Goal: Task Accomplishment & Management: Use online tool/utility

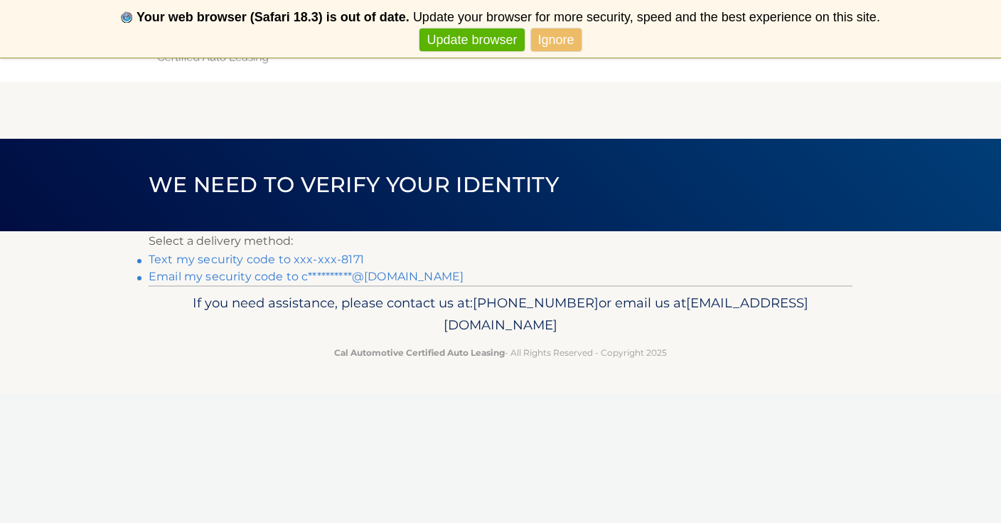
click at [320, 261] on link "Text my security code to xxx-xxx-8171" at bounding box center [256, 259] width 215 height 14
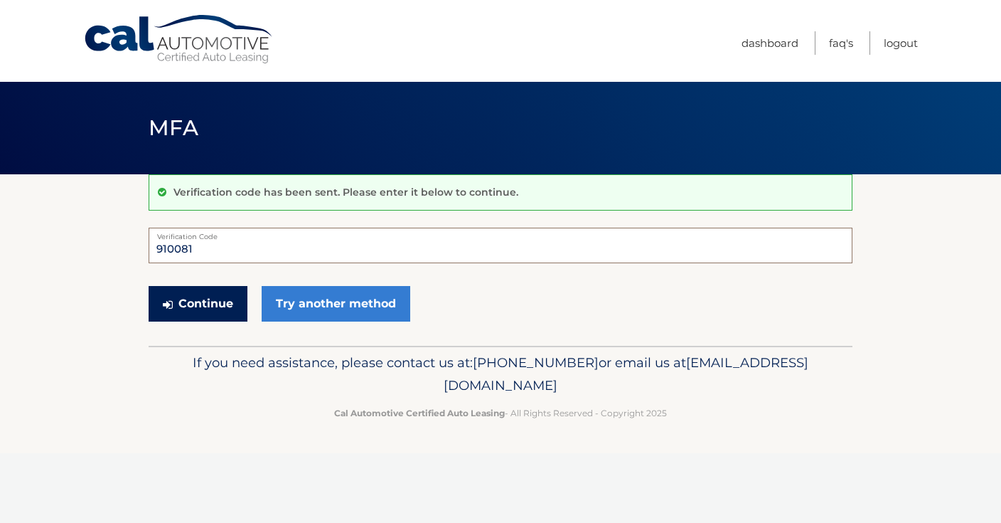
type input "910081"
click at [213, 313] on button "Continue" at bounding box center [198, 304] width 99 height 36
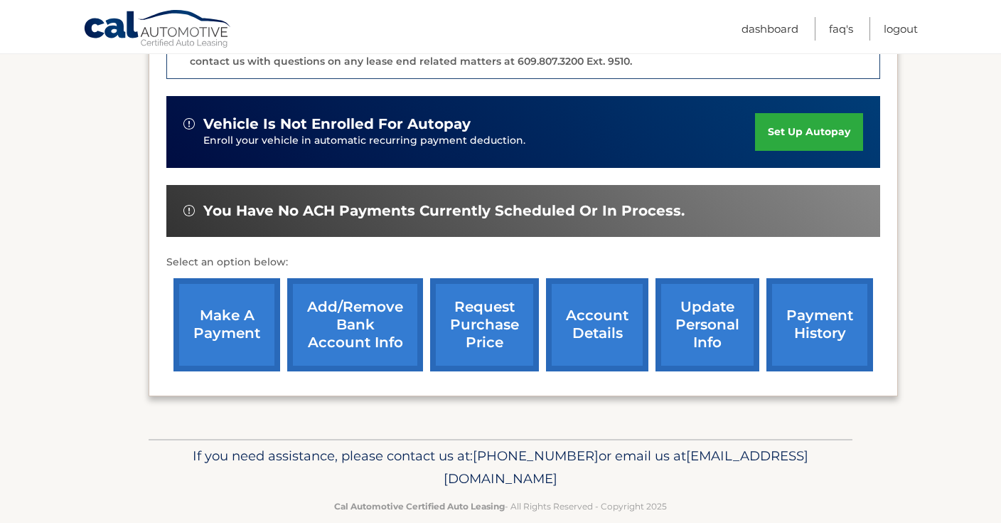
scroll to position [422, 0]
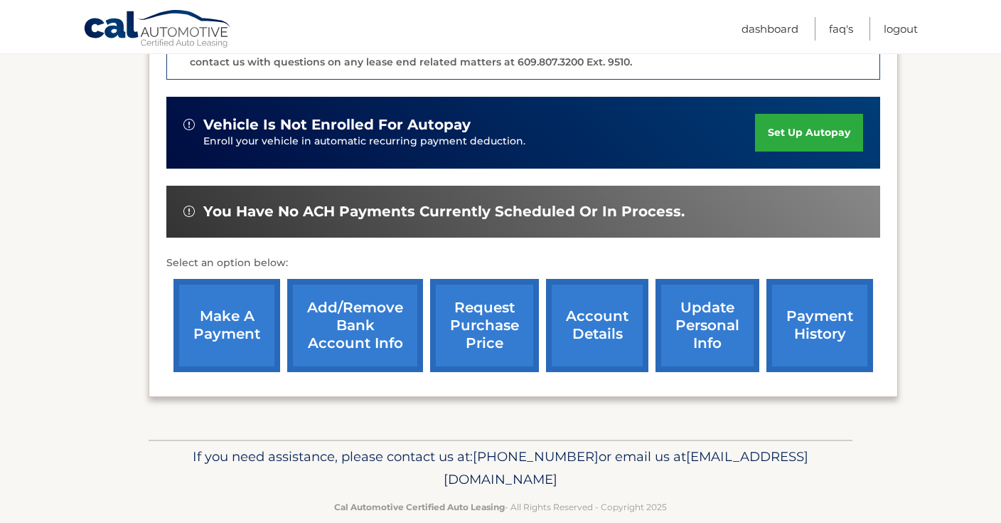
click at [213, 313] on link "make a payment" at bounding box center [227, 325] width 107 height 93
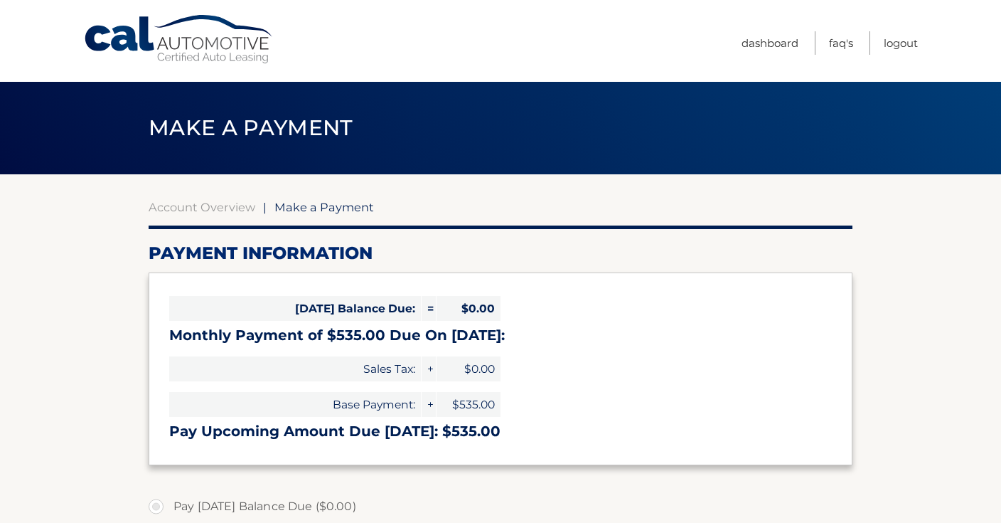
select select "NGZhYjg1NDAtOGNkNS00N2FmLWIwZmEtYjNlZDY5ZTU5ZGEz"
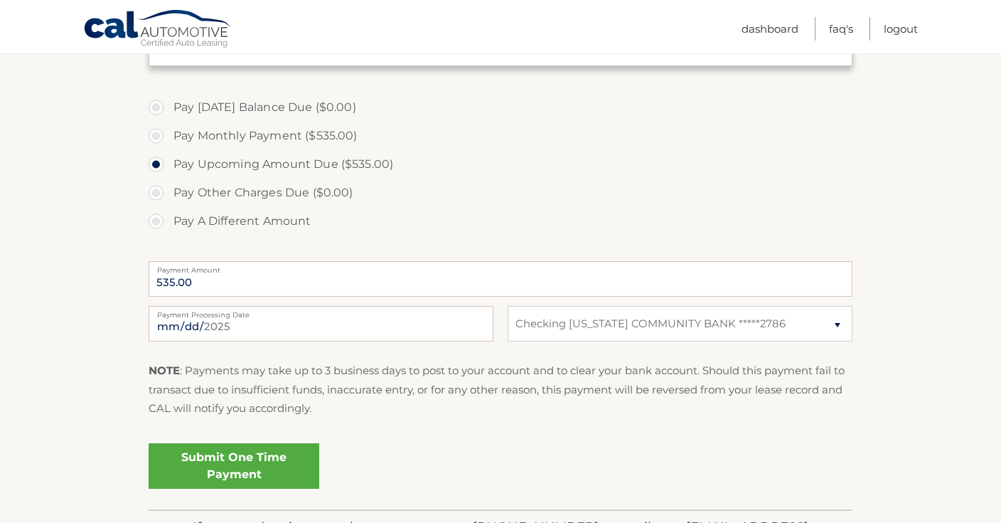
scroll to position [400, 0]
click at [201, 467] on link "Submit One Time Payment" at bounding box center [234, 465] width 171 height 46
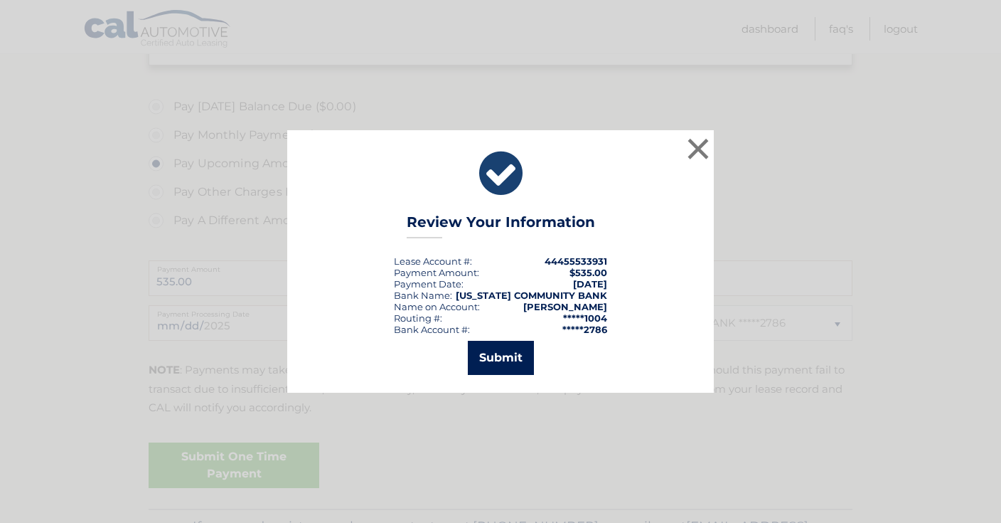
click at [500, 364] on button "Submit" at bounding box center [501, 358] width 66 height 34
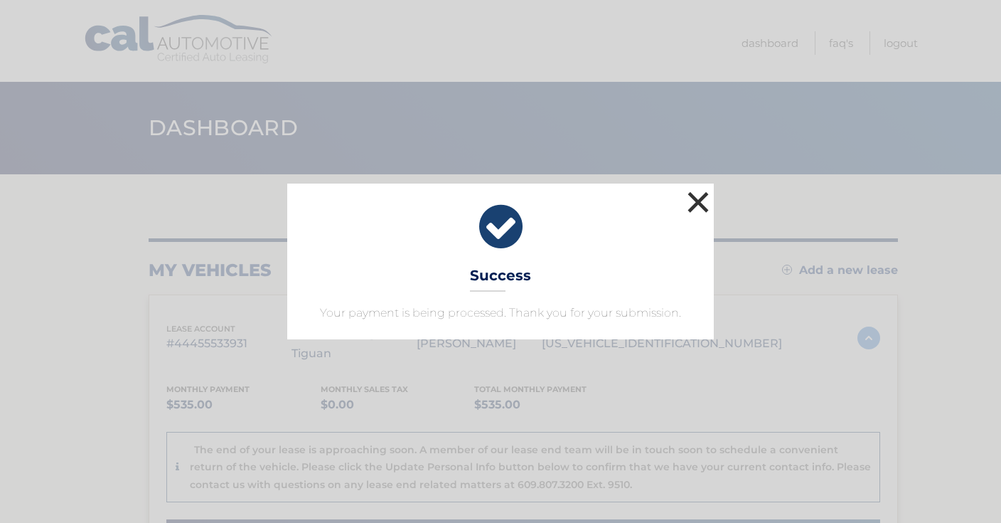
click at [695, 198] on button "×" at bounding box center [698, 202] width 28 height 28
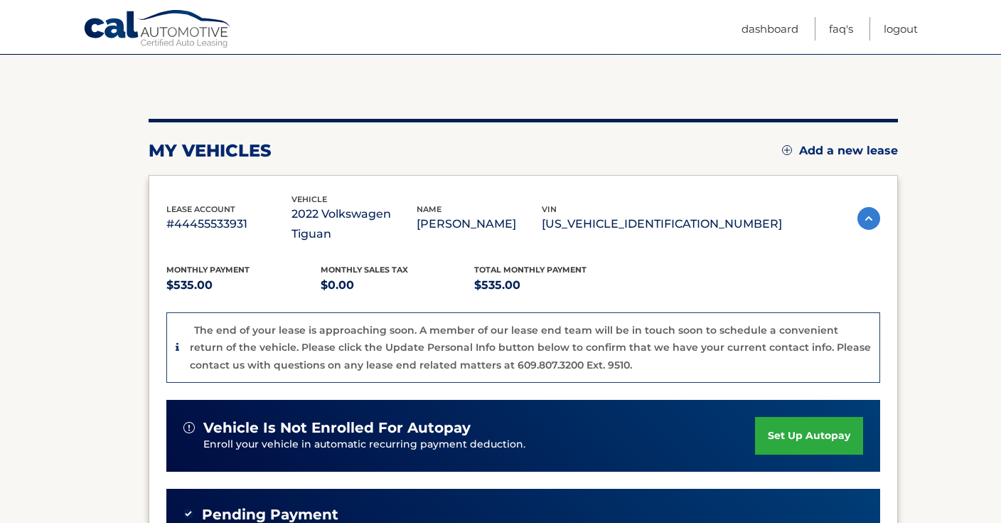
scroll to position [122, 0]
